Goal: Complete application form: Complete application form

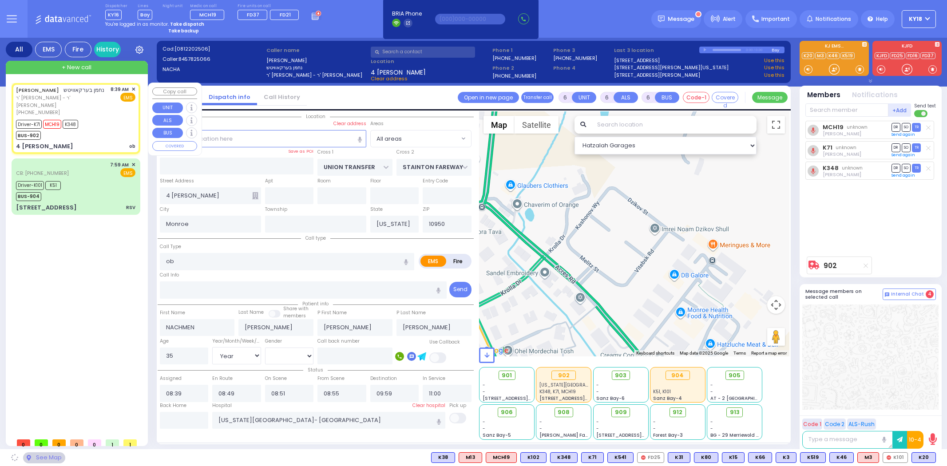
select select "Year"
select select "[DEMOGRAPHIC_DATA]"
click at [92, 120] on div "Driver-K71 MCH19 K348 BUS-902" at bounding box center [75, 129] width 119 height 22
select select
radio input "true"
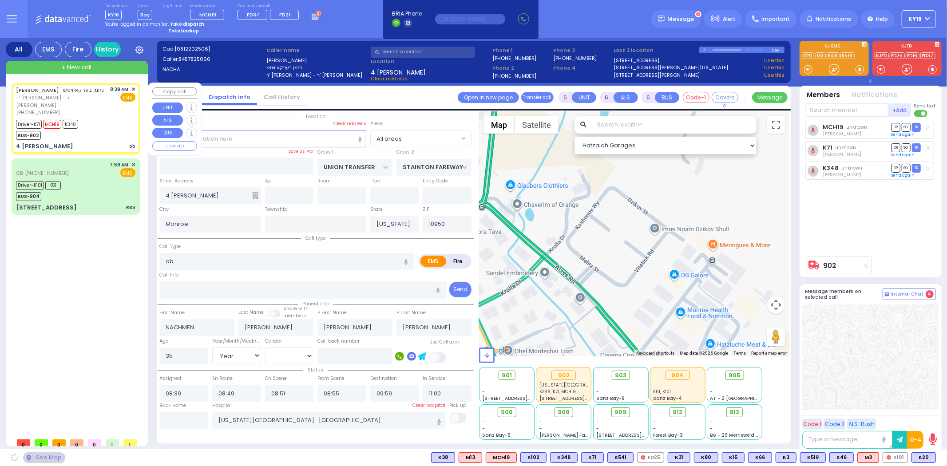
select select "Year"
select select "[DEMOGRAPHIC_DATA]"
select select "Hatzalah Garages"
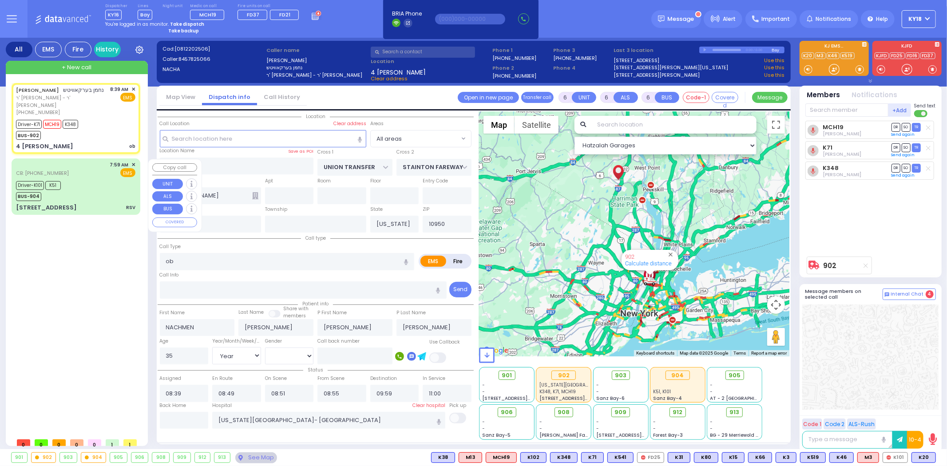
click at [83, 194] on div "Driver-K101 K51 BUS-904" at bounding box center [75, 190] width 119 height 22
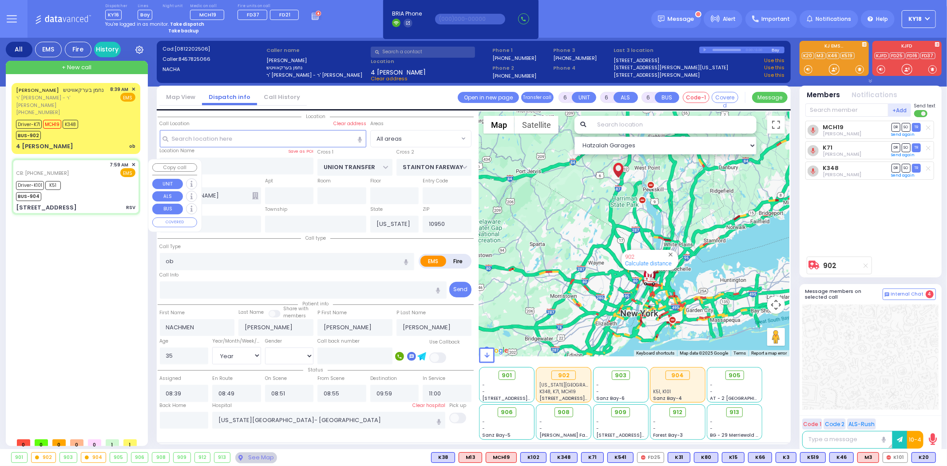
select select
type input "RSV"
radio input "true"
type input "Roizy"
type input "[PERSON_NAME]"
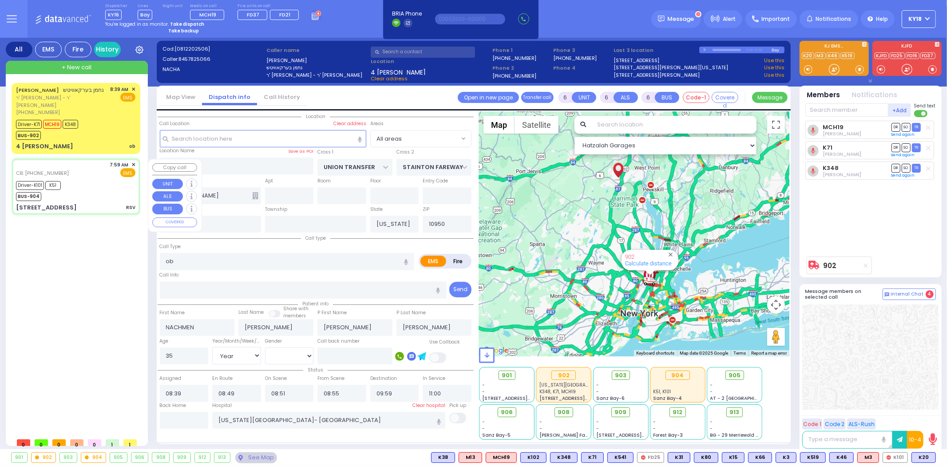
type input "1"
select select "Month"
select select "[DEMOGRAPHIC_DATA]"
type input "8454940257"
type input "07:59"
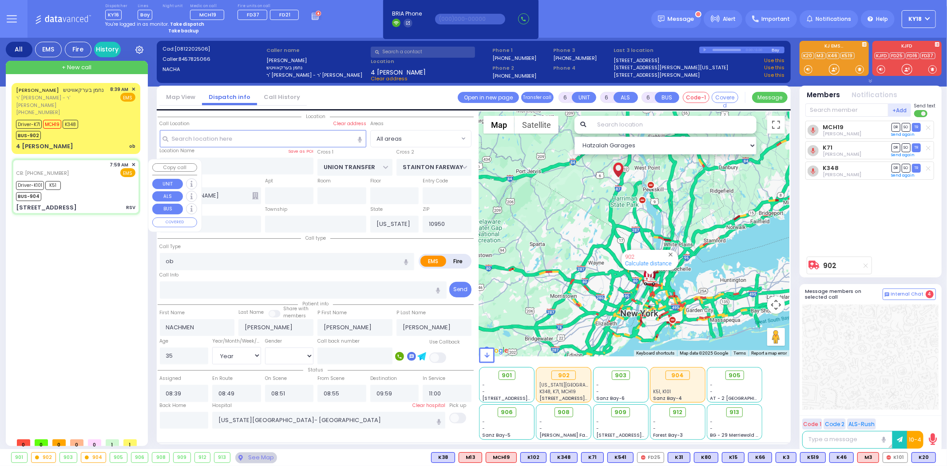
type input "08:04"
type input "08:06"
type input "08:11"
type input "08:50"
type input "09:05"
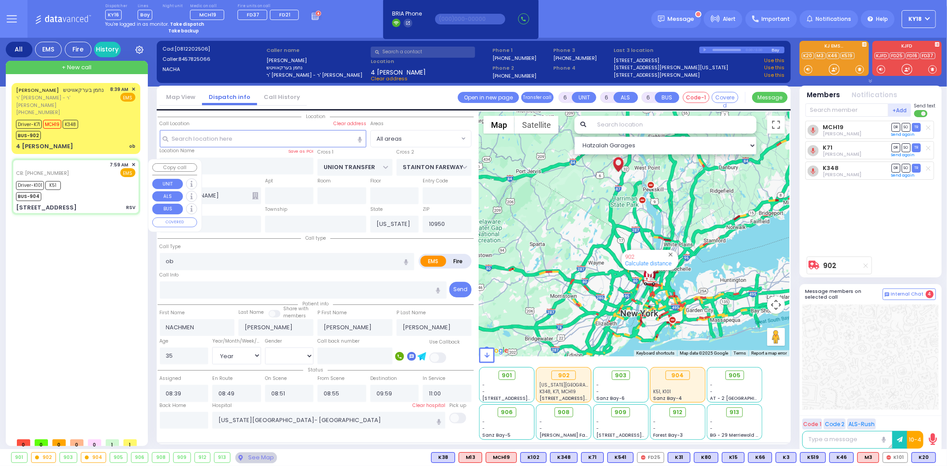
type input "[GEOGRAPHIC_DATA] [STREET_ADDRESS][PERSON_NAME]"
select select "Hatzalah Garages"
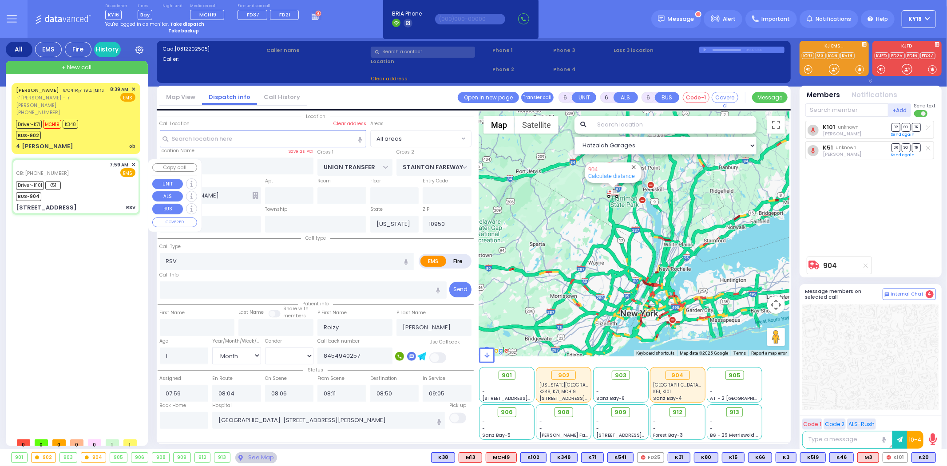
type input "[STREET_ADDRESS]"
